Goal: Task Accomplishment & Management: Complete application form

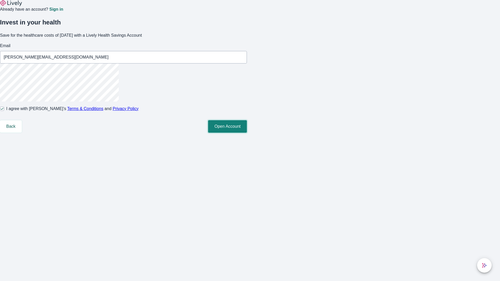
click at [247, 133] on button "Open Account" at bounding box center [227, 126] width 39 height 12
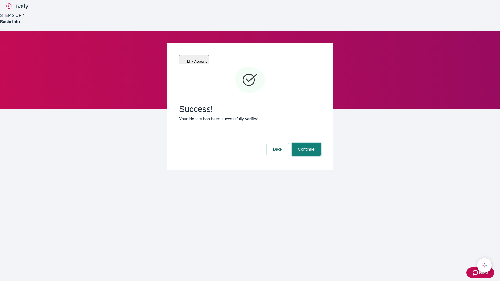
click at [305, 143] on button "Continue" at bounding box center [305, 149] width 29 height 12
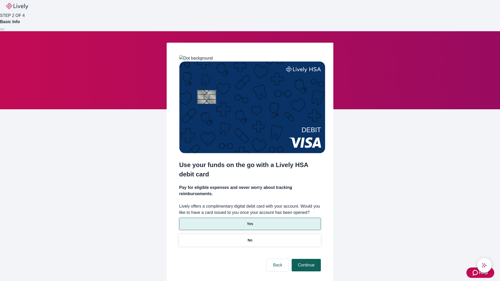
click at [250, 238] on p "No" at bounding box center [249, 240] width 5 height 5
click at [305, 259] on button "Continue" at bounding box center [305, 265] width 29 height 12
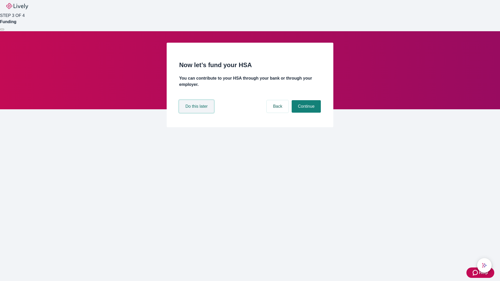
click at [197, 113] on button "Do this later" at bounding box center [196, 106] width 35 height 12
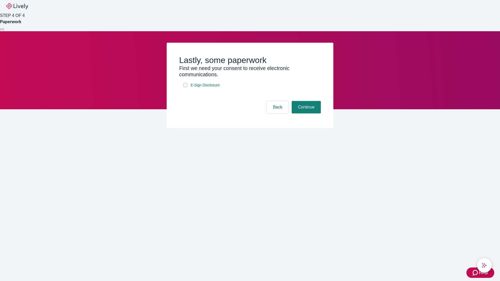
click at [185, 87] on input "E-Sign Disclosure" at bounding box center [185, 85] width 4 height 4
checkbox input "true"
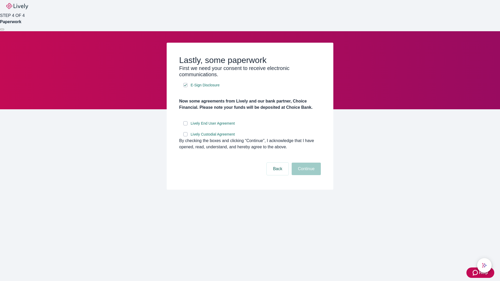
click at [185, 125] on input "Lively End User Agreement" at bounding box center [185, 123] width 4 height 4
checkbox input "true"
click at [185, 136] on input "Lively Custodial Agreement" at bounding box center [185, 134] width 4 height 4
checkbox input "true"
click at [305, 175] on button "Continue" at bounding box center [305, 169] width 29 height 12
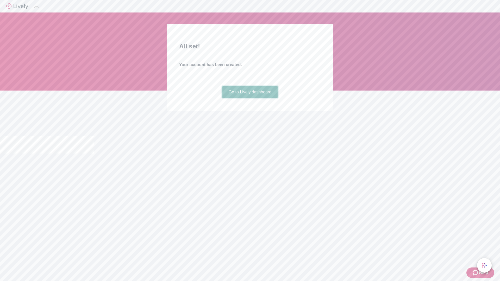
click at [250, 98] on link "Go to Lively dashboard" at bounding box center [249, 92] width 55 height 12
